Goal: Task Accomplishment & Management: Use online tool/utility

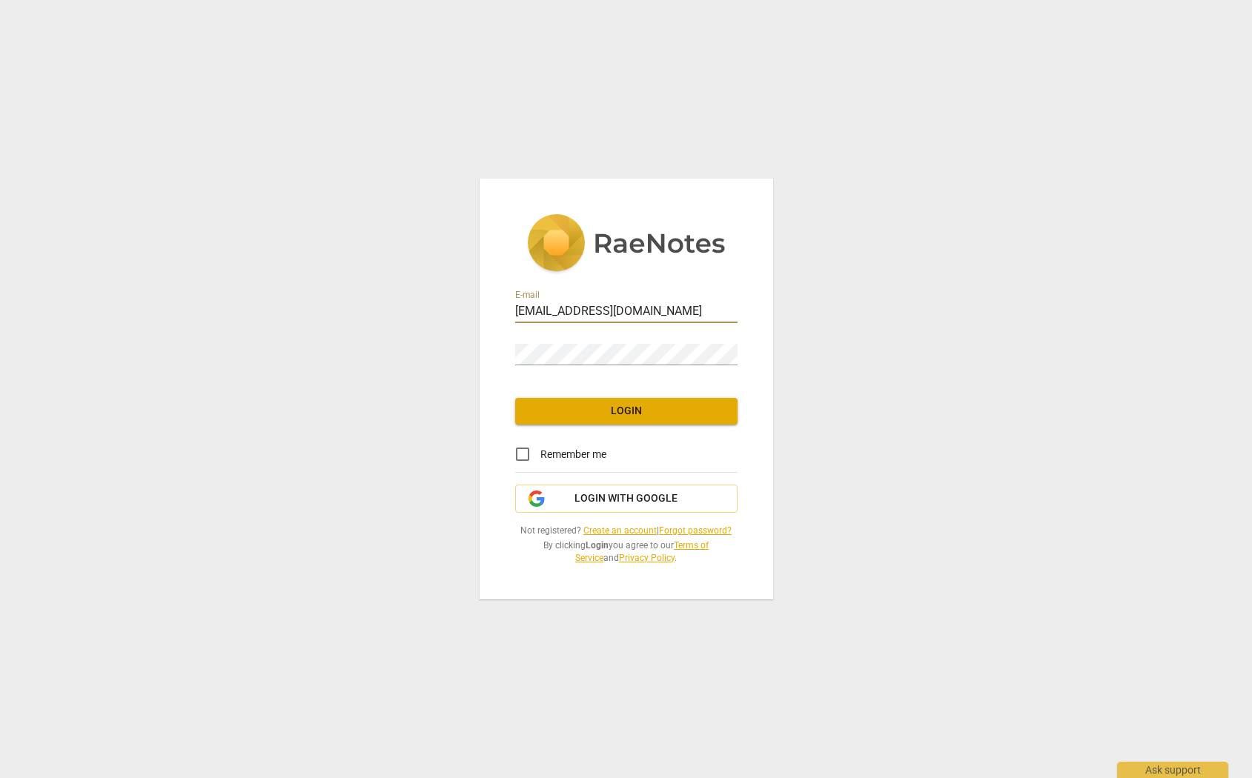
type input "[EMAIL_ADDRESS][DOMAIN_NAME]"
click at [608, 405] on span "Login" at bounding box center [626, 411] width 199 height 15
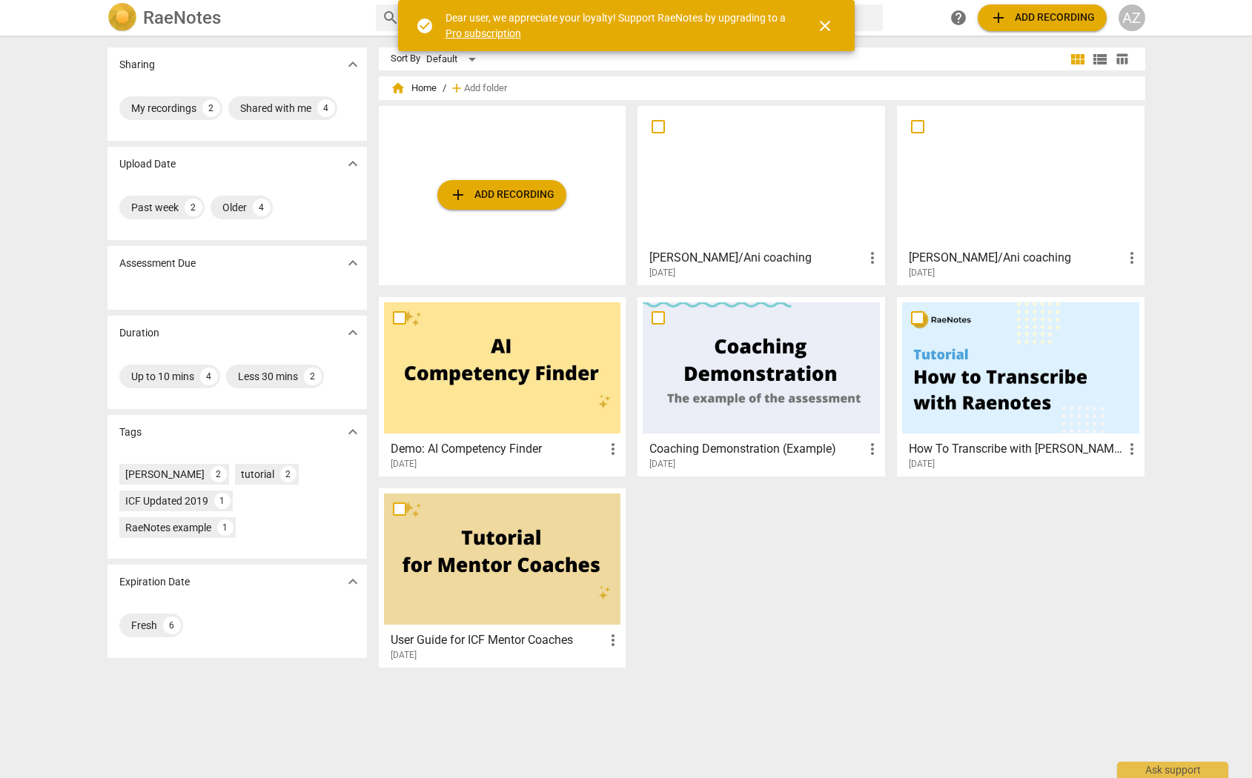
click at [971, 252] on h3 "[PERSON_NAME]/Ani coaching" at bounding box center [1016, 258] width 214 height 18
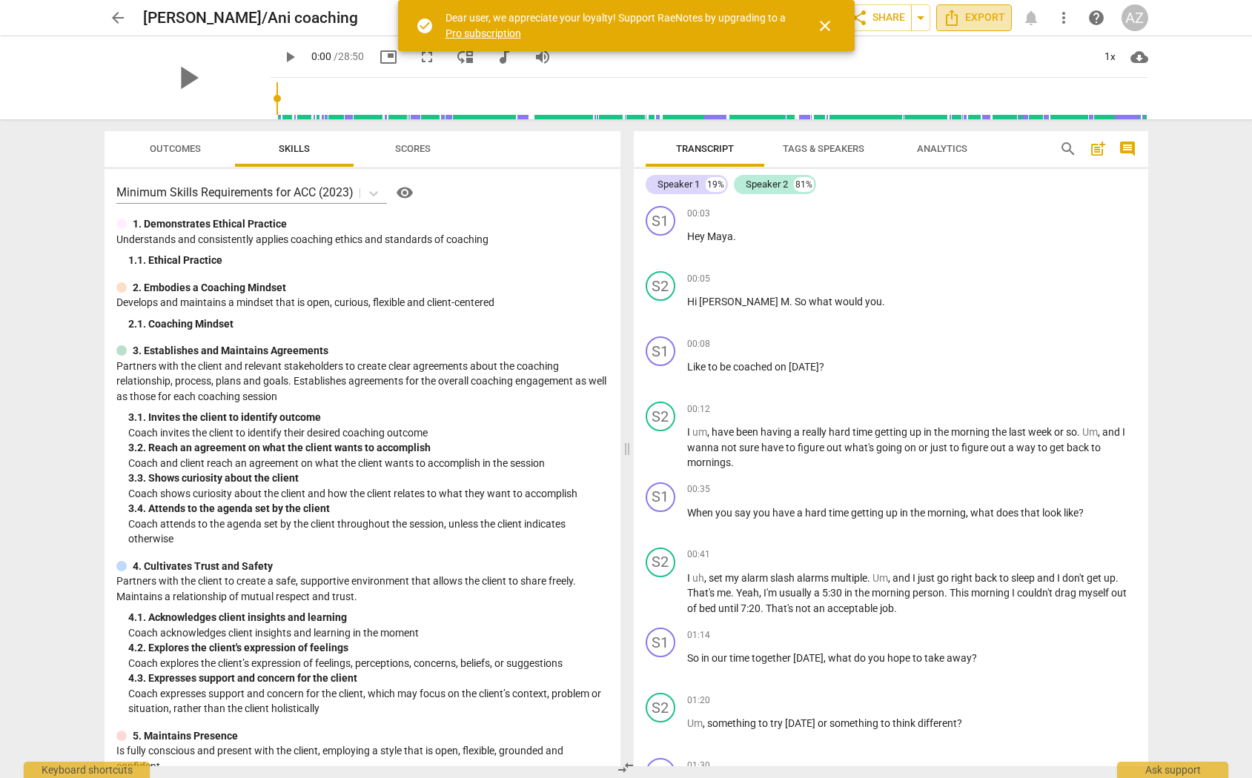
click at [954, 20] on icon "Export" at bounding box center [952, 18] width 18 height 18
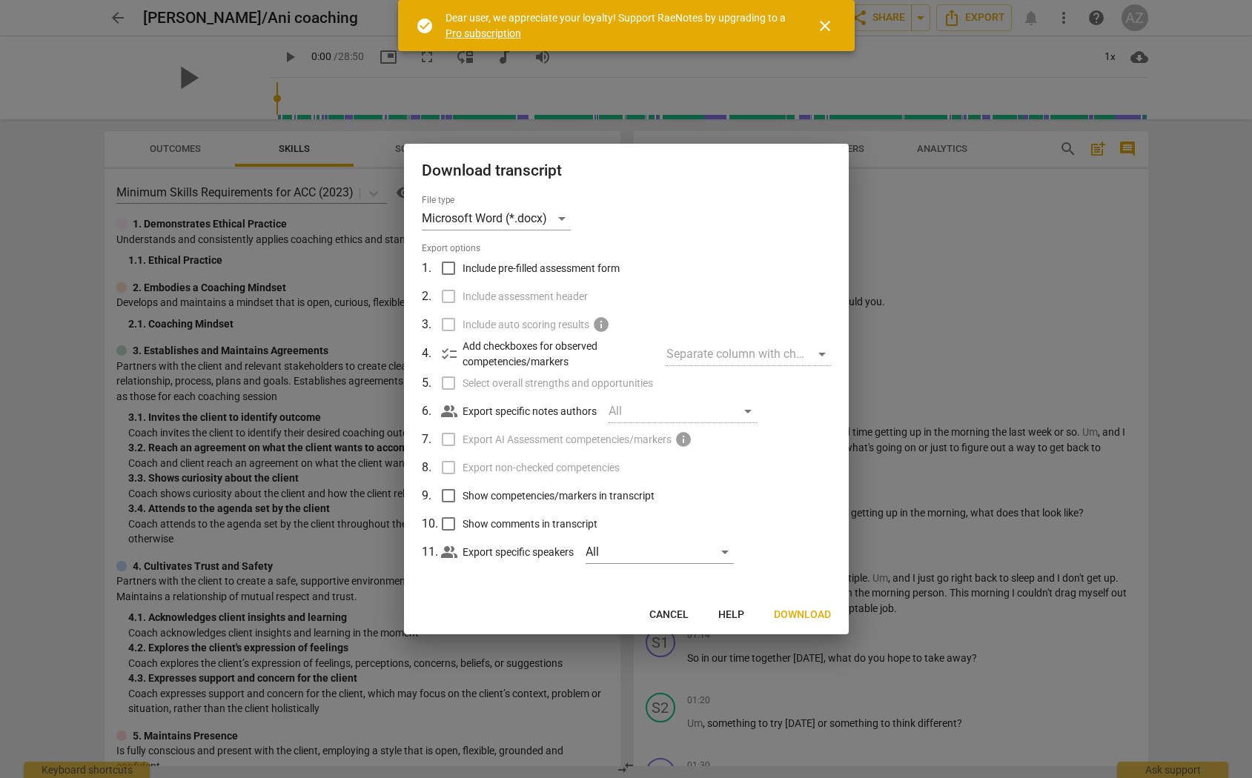
click at [801, 614] on span "Download" at bounding box center [802, 615] width 57 height 15
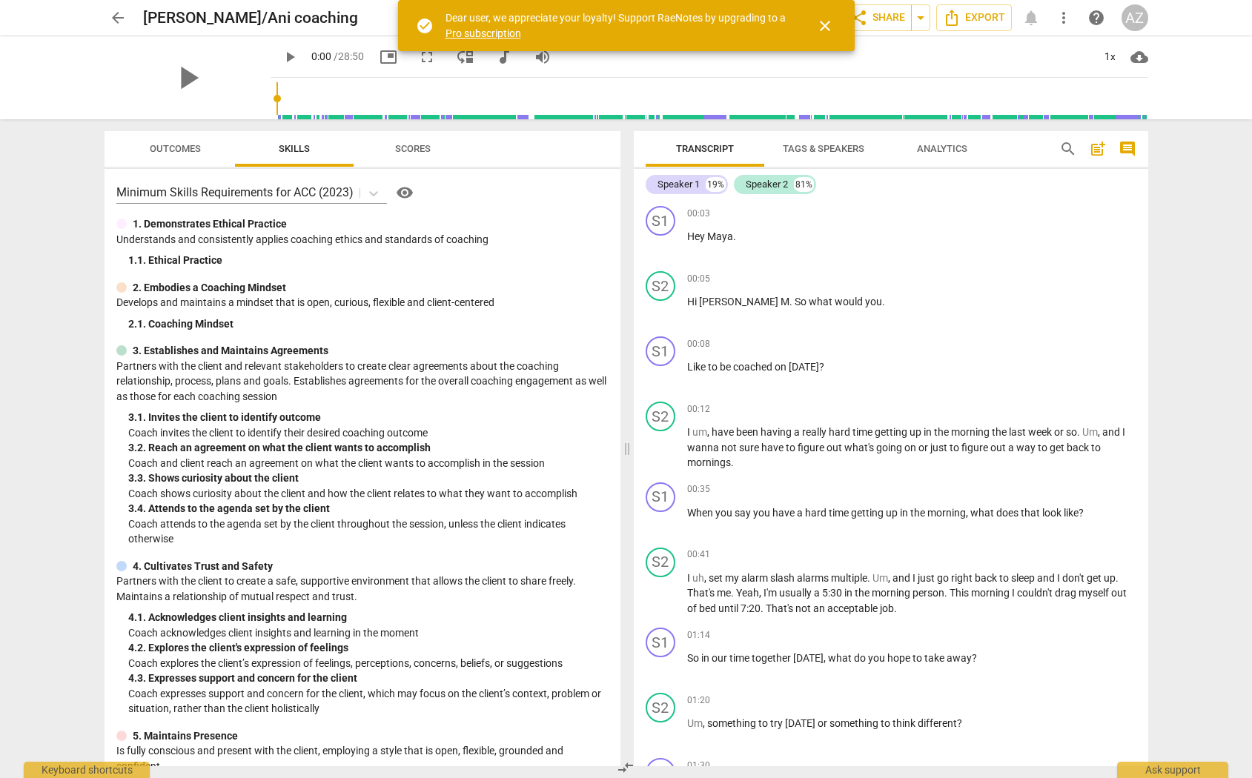
click at [119, 15] on span "arrow_back" at bounding box center [118, 18] width 18 height 18
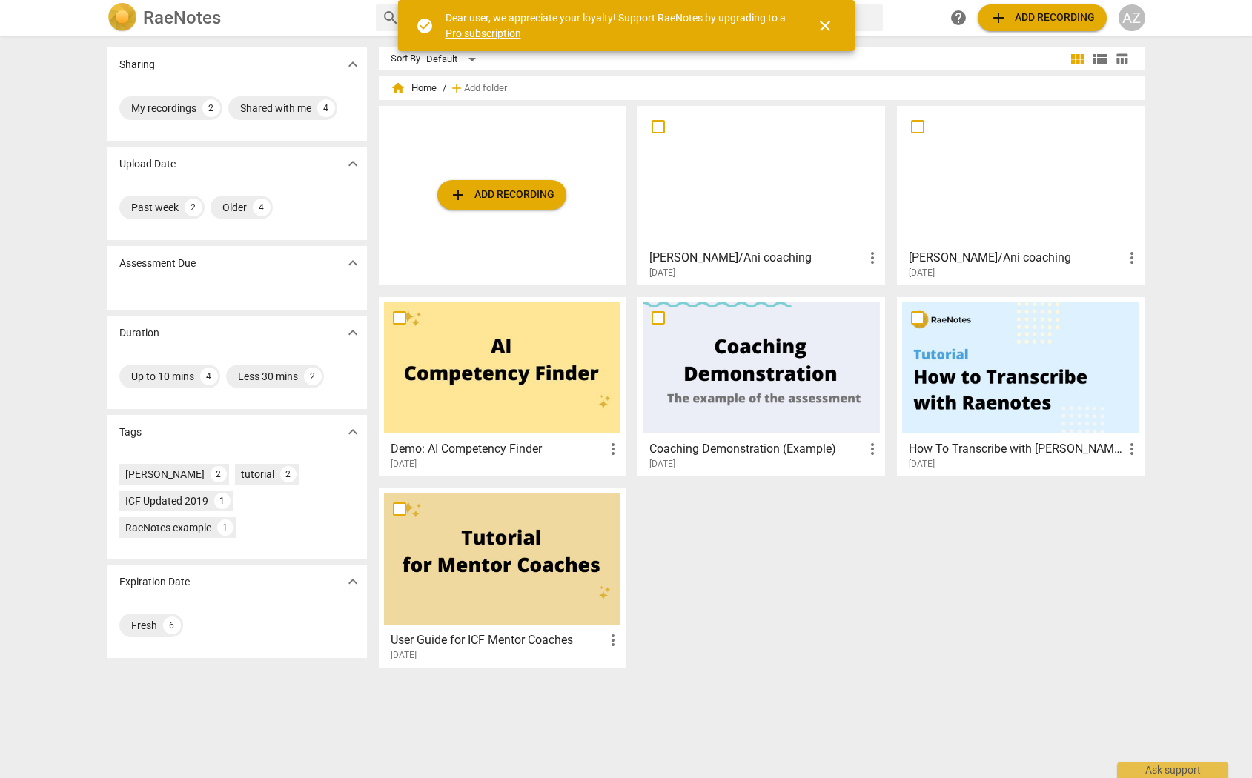
click at [478, 198] on span "add Add recording" at bounding box center [501, 195] width 105 height 18
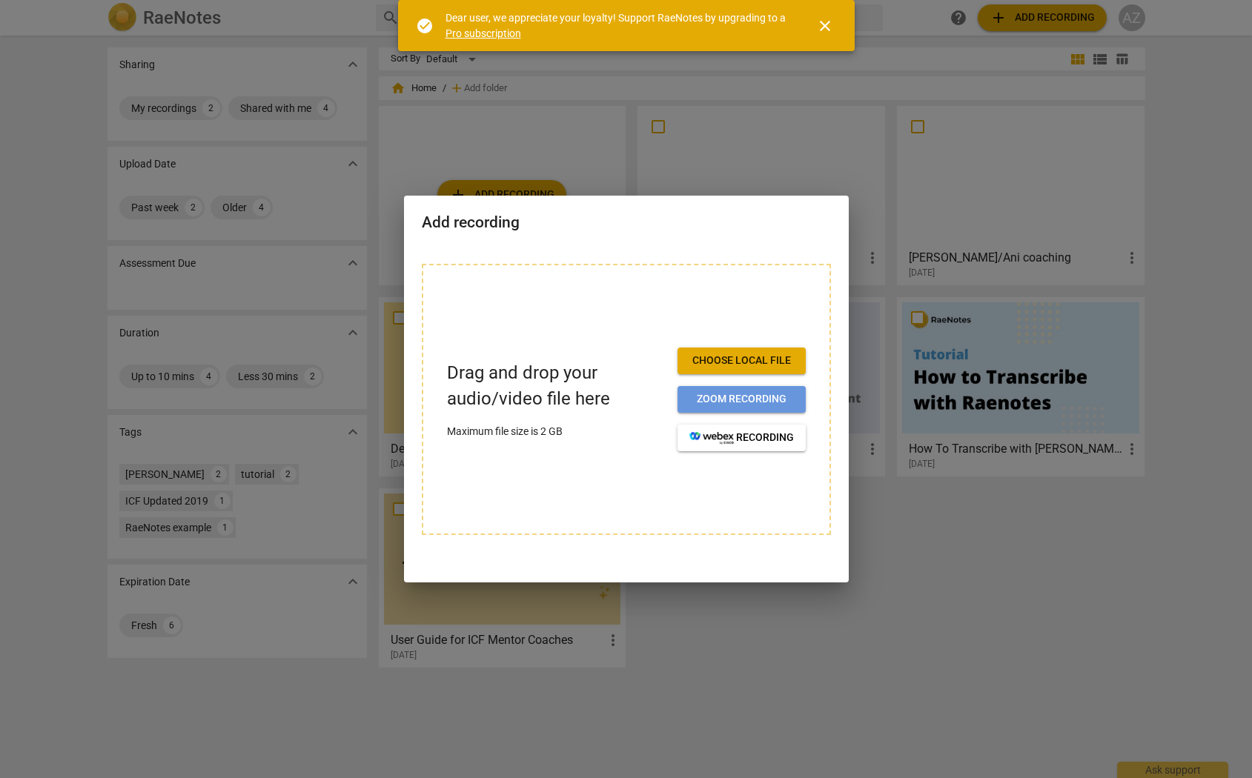
click at [718, 397] on span "Zoom recording" at bounding box center [741, 399] width 105 height 15
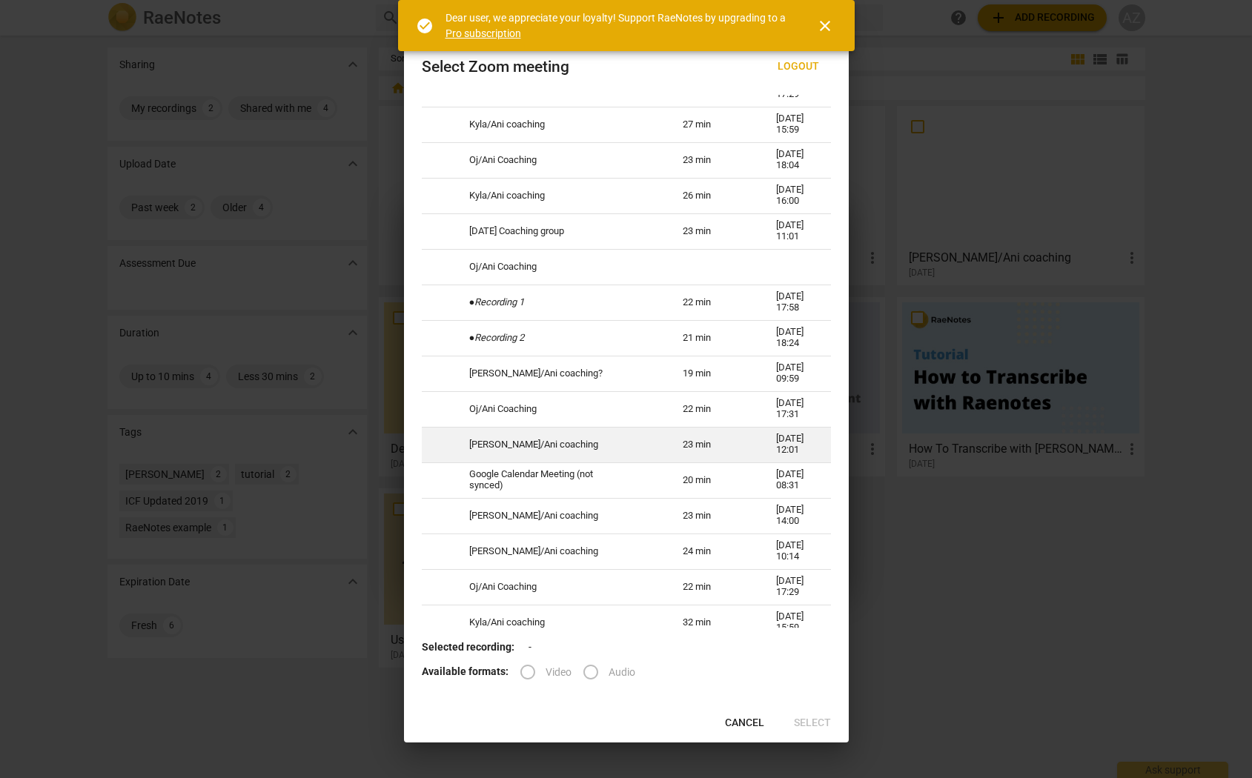
scroll to position [430, 0]
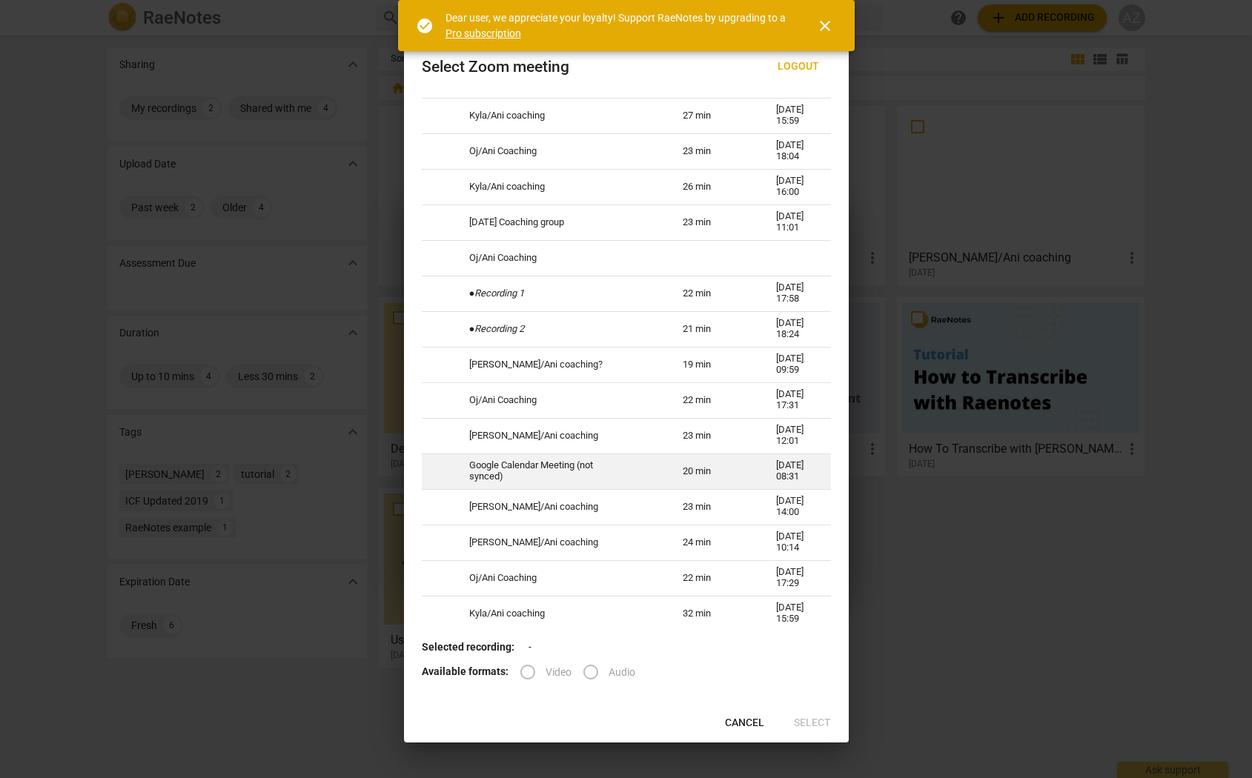
click at [563, 463] on td "Google Calendar Meeting (not synced)" at bounding box center [557, 472] width 213 height 36
radio input "true"
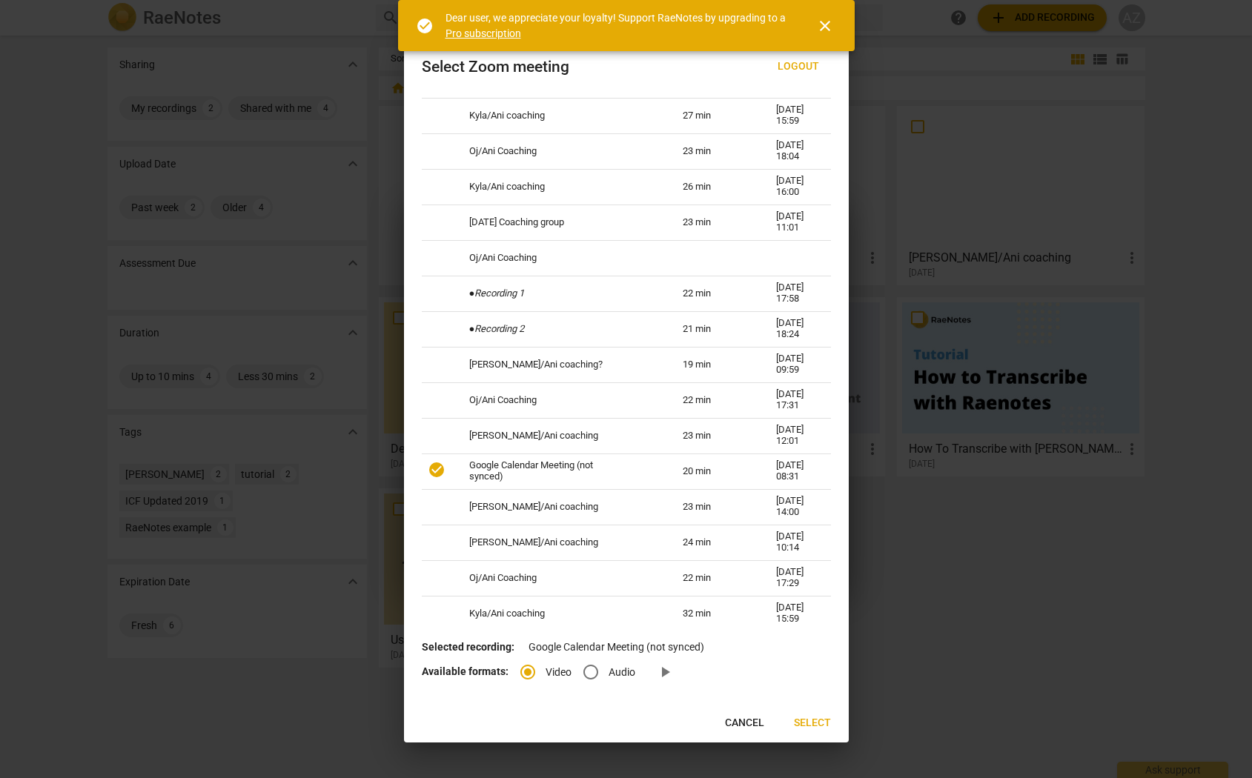
click at [815, 721] on span "Select" at bounding box center [812, 723] width 37 height 15
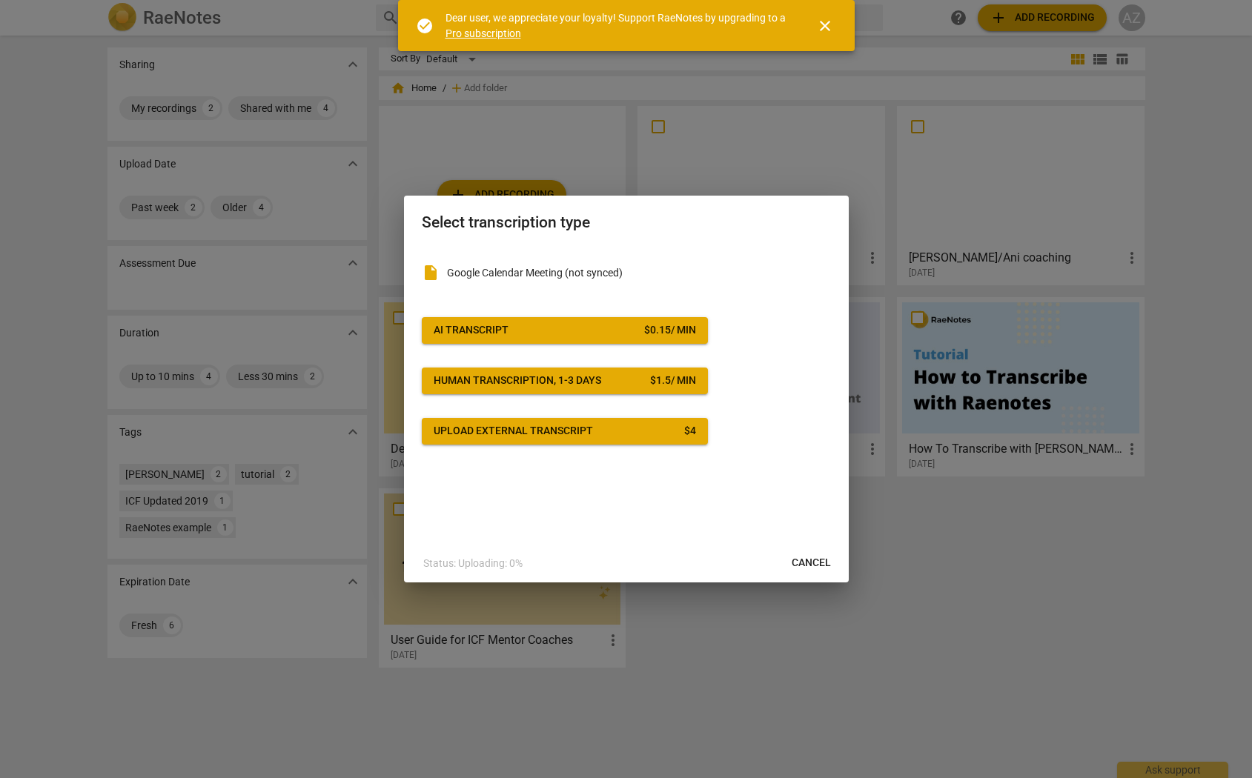
click at [511, 330] on span "AI Transcript $ 0.15 / min" at bounding box center [565, 330] width 262 height 15
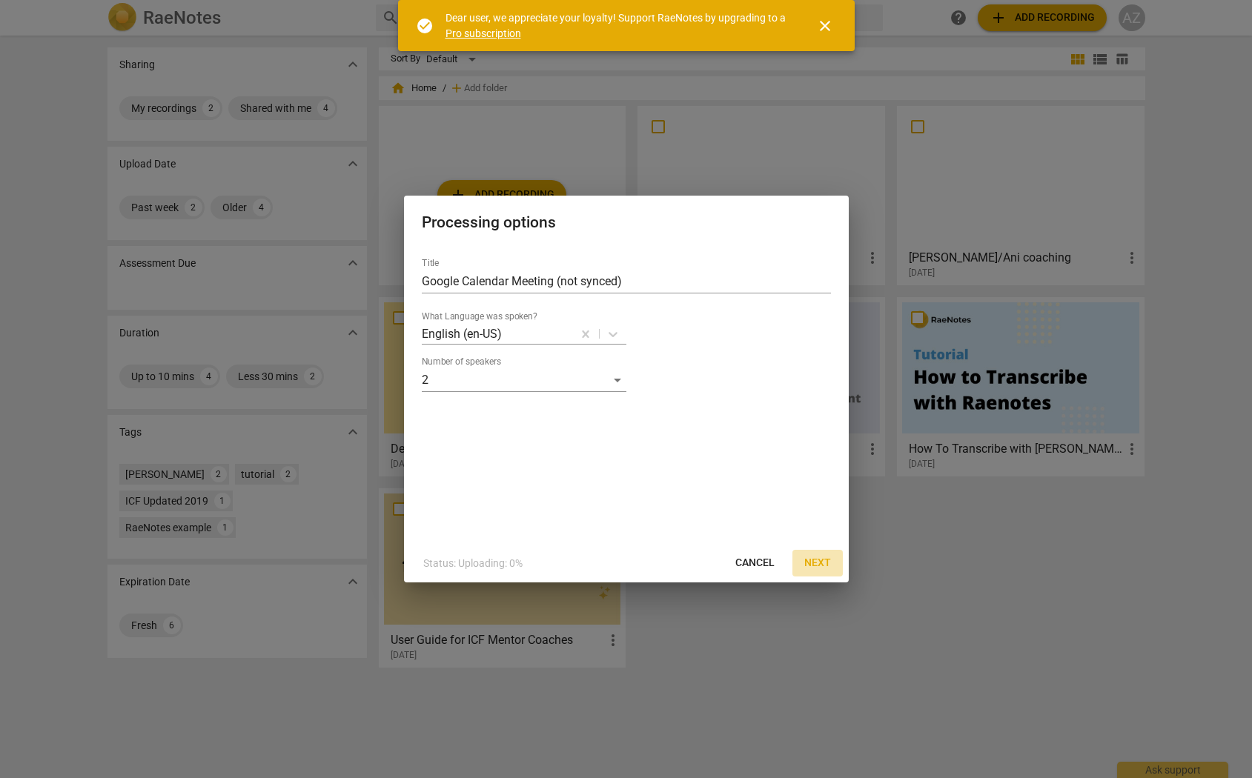
click at [820, 563] on span "Next" at bounding box center [817, 563] width 27 height 15
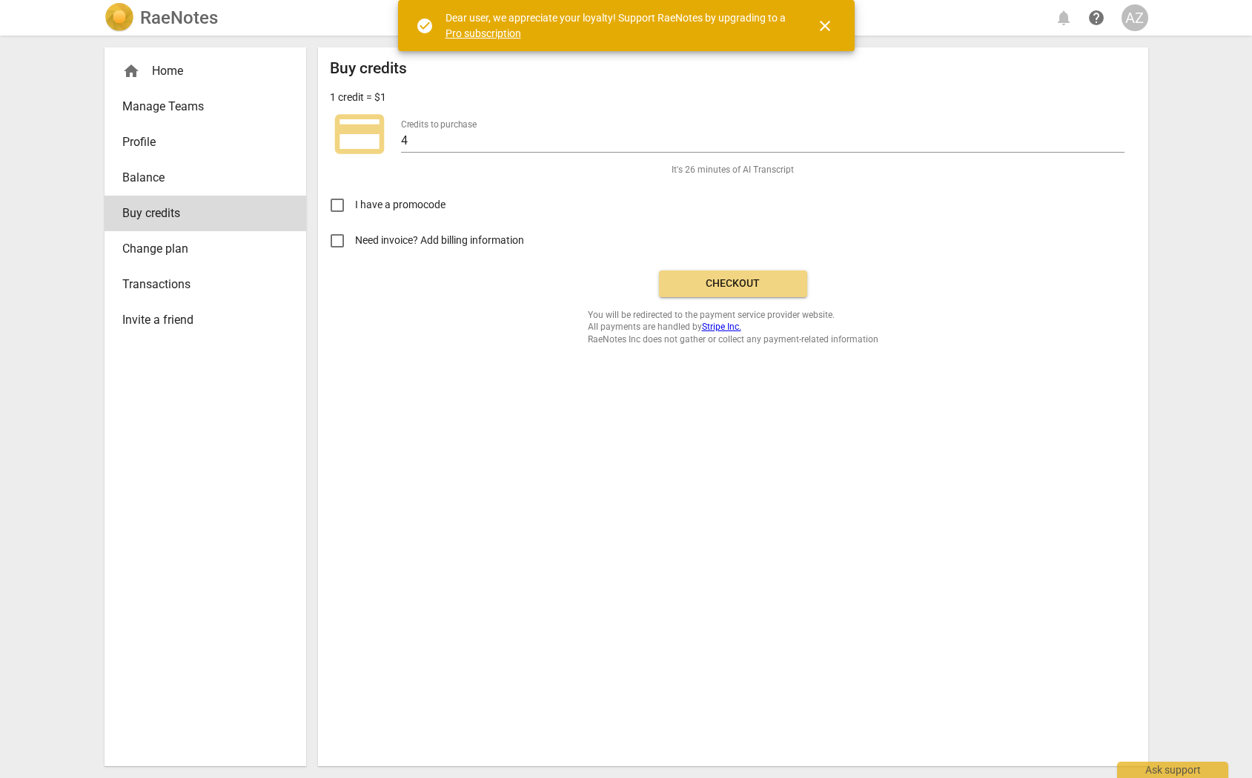
click at [717, 285] on span "Checkout" at bounding box center [733, 283] width 125 height 15
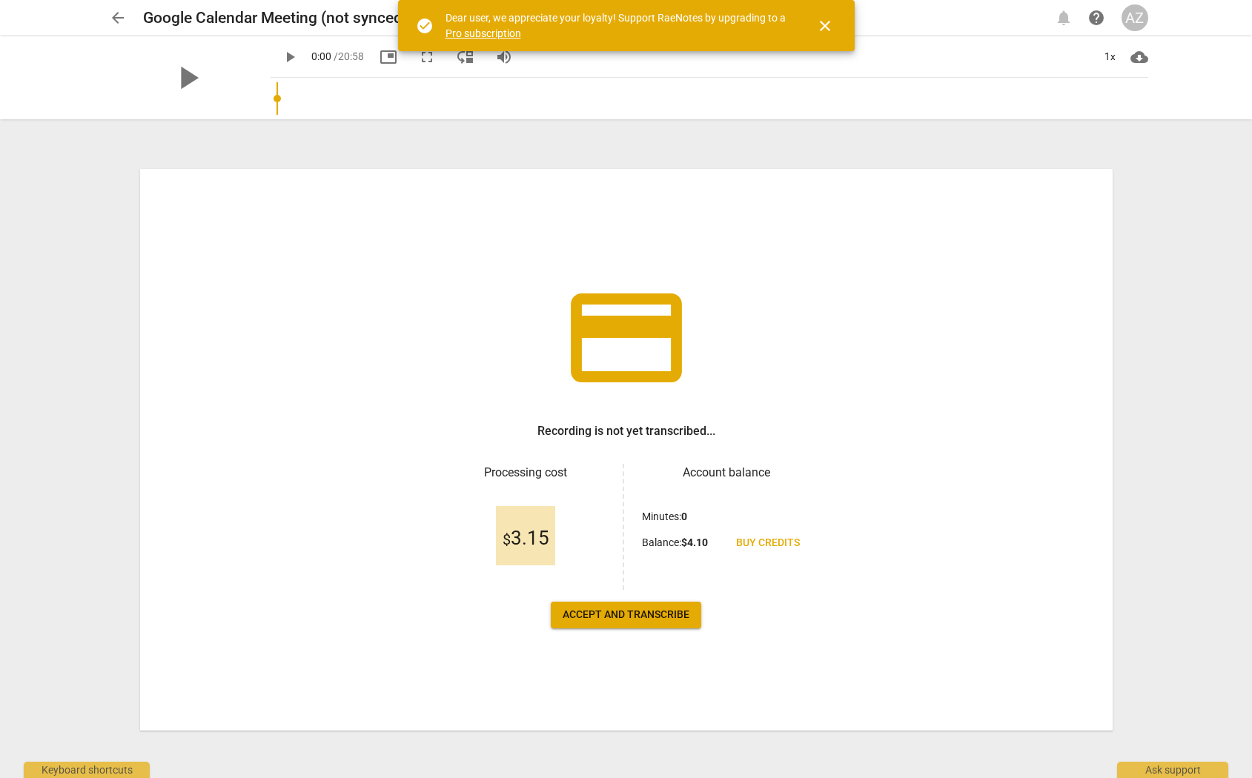
click at [623, 614] on span "Accept and transcribe" at bounding box center [626, 615] width 127 height 15
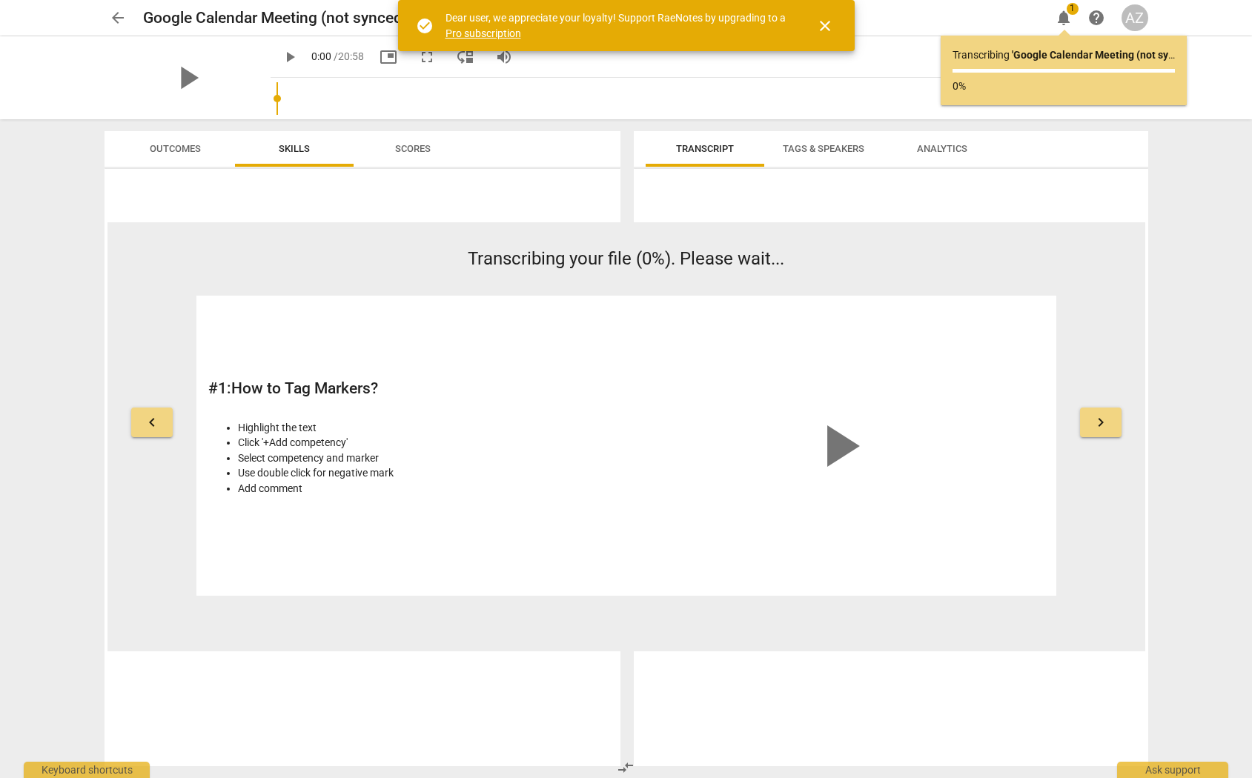
click at [1093, 421] on span "keyboard_arrow_right" at bounding box center [1101, 423] width 18 height 18
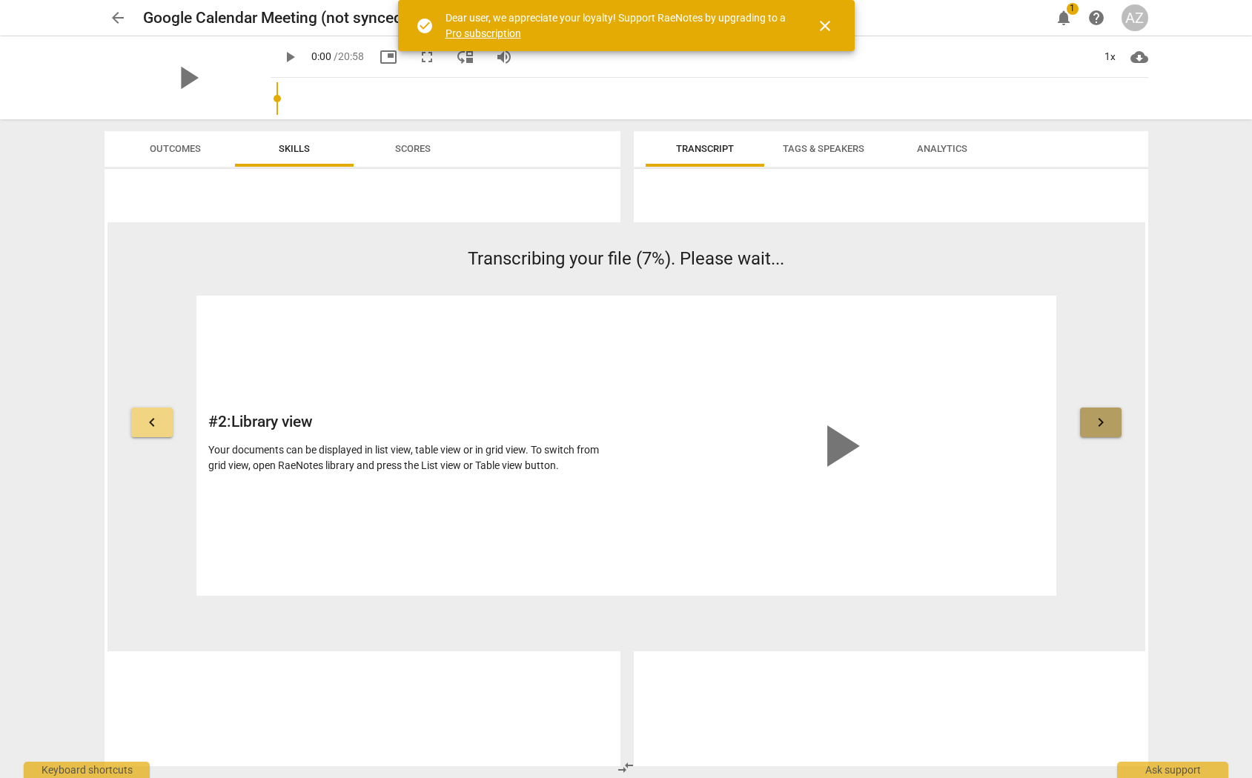
click at [1093, 421] on span "keyboard_arrow_right" at bounding box center [1101, 423] width 18 height 18
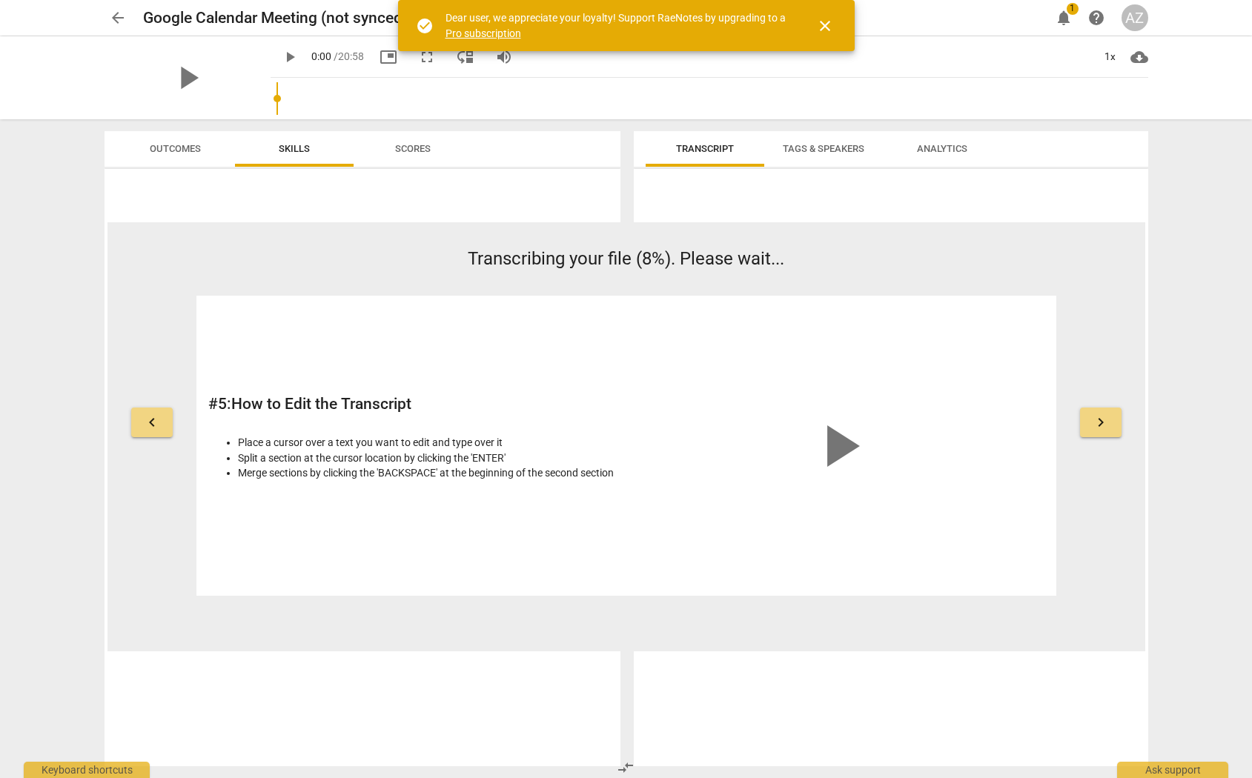
click at [1093, 425] on span "keyboard_arrow_right" at bounding box center [1101, 423] width 18 height 18
click at [1102, 426] on span "keyboard_arrow_right" at bounding box center [1101, 423] width 18 height 18
click at [1098, 422] on span "keyboard_arrow_right" at bounding box center [1101, 423] width 18 height 18
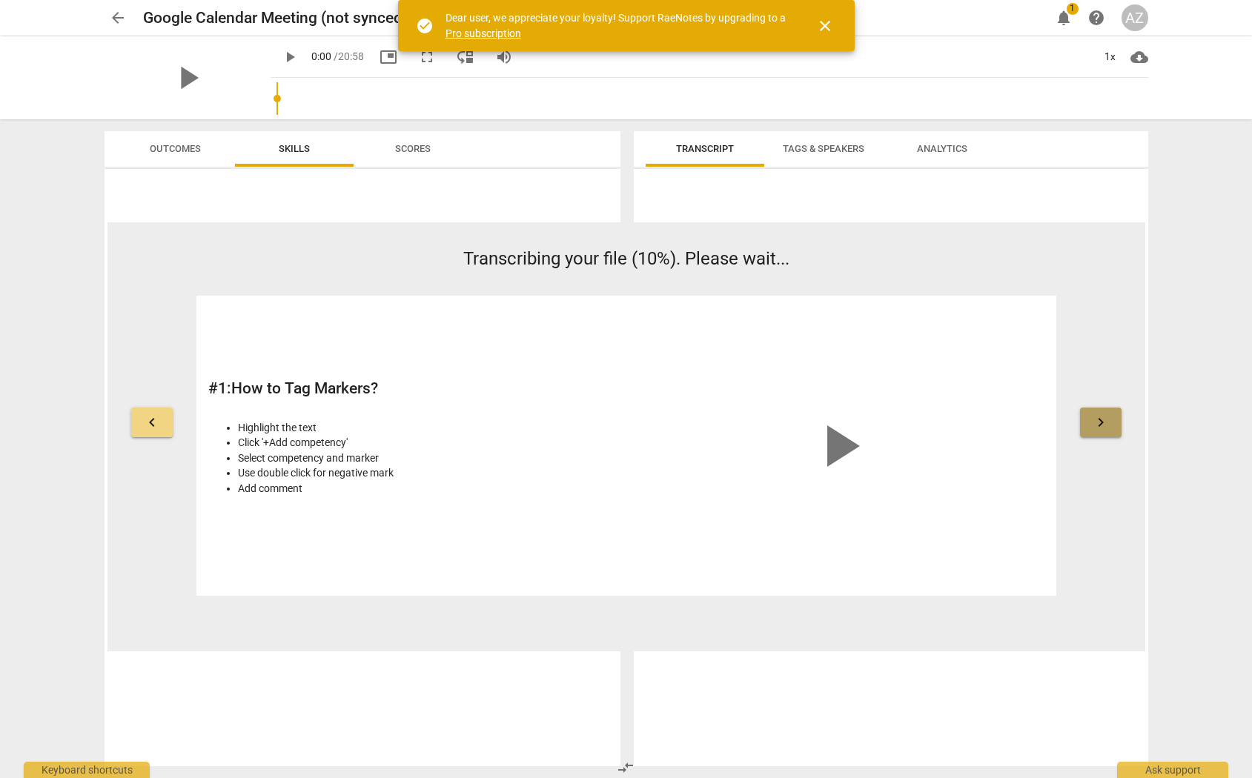
click at [1101, 420] on span "keyboard_arrow_right" at bounding box center [1101, 423] width 18 height 18
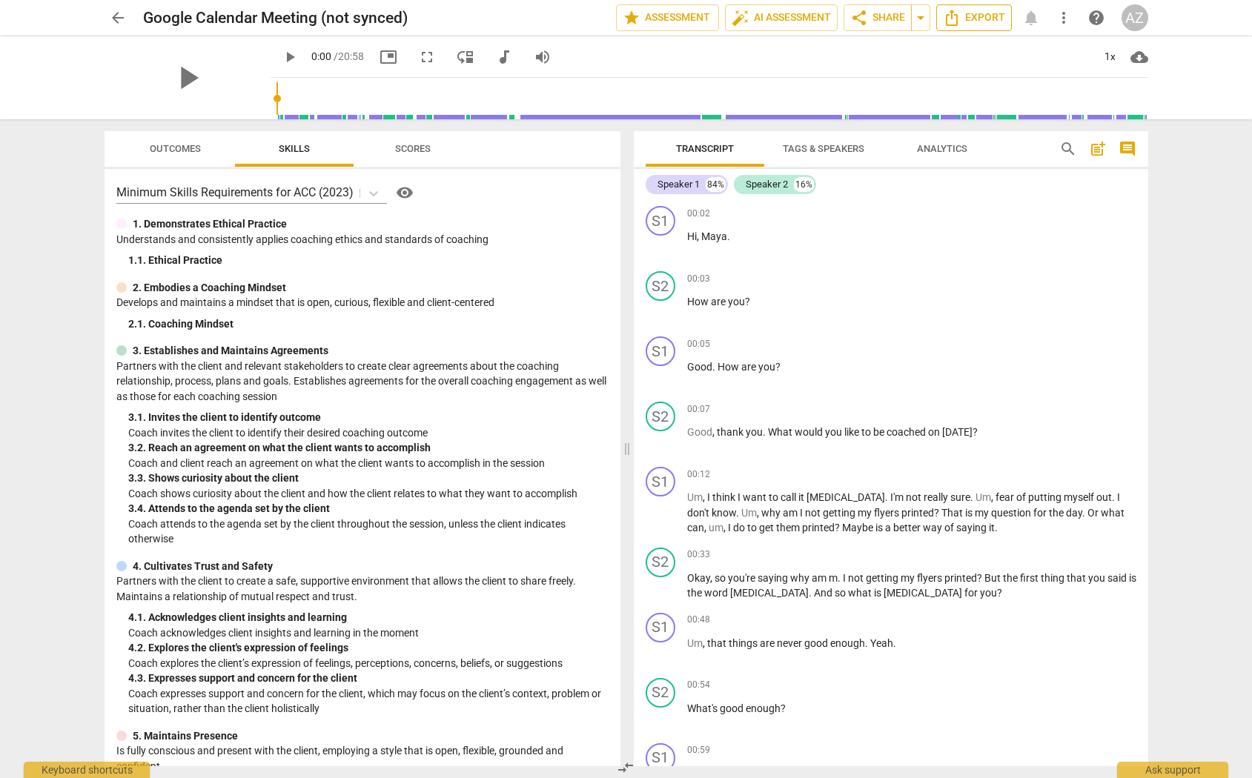
click at [955, 17] on icon "Export" at bounding box center [952, 18] width 18 height 18
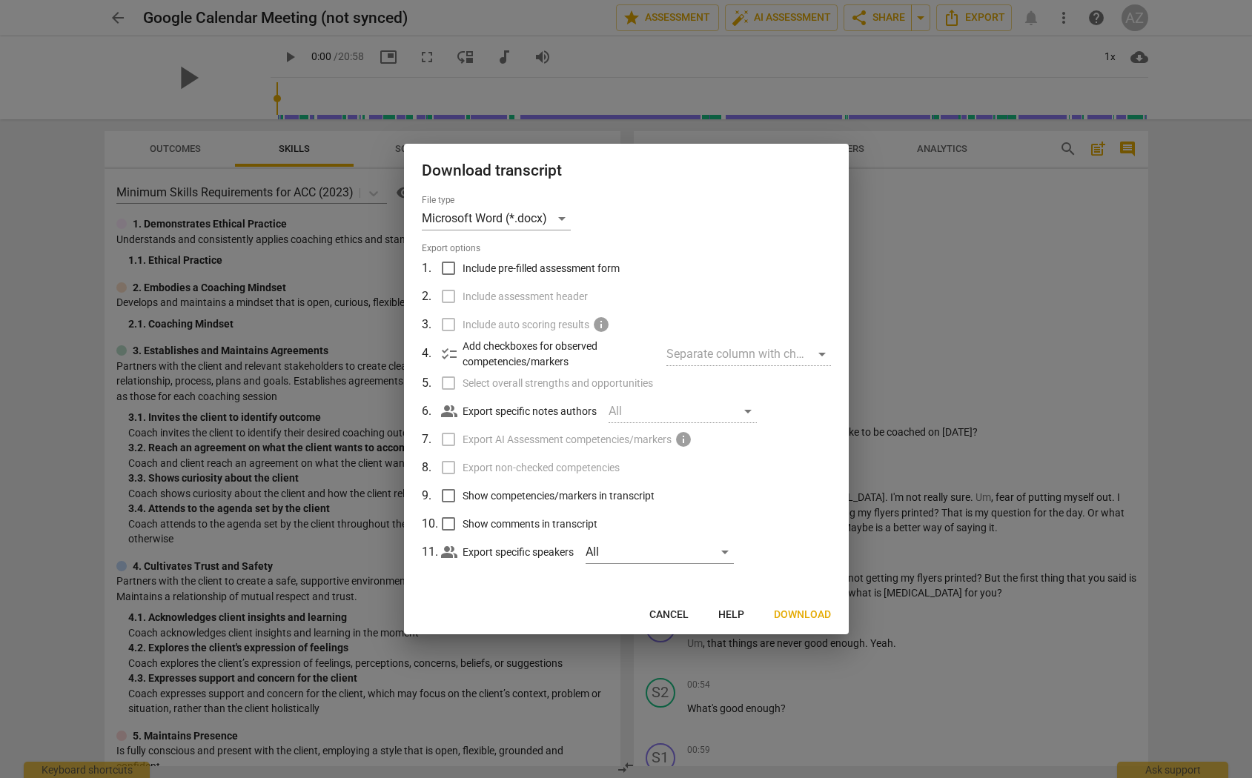
click at [792, 616] on span "Download" at bounding box center [802, 615] width 57 height 15
